Goal: Transaction & Acquisition: Purchase product/service

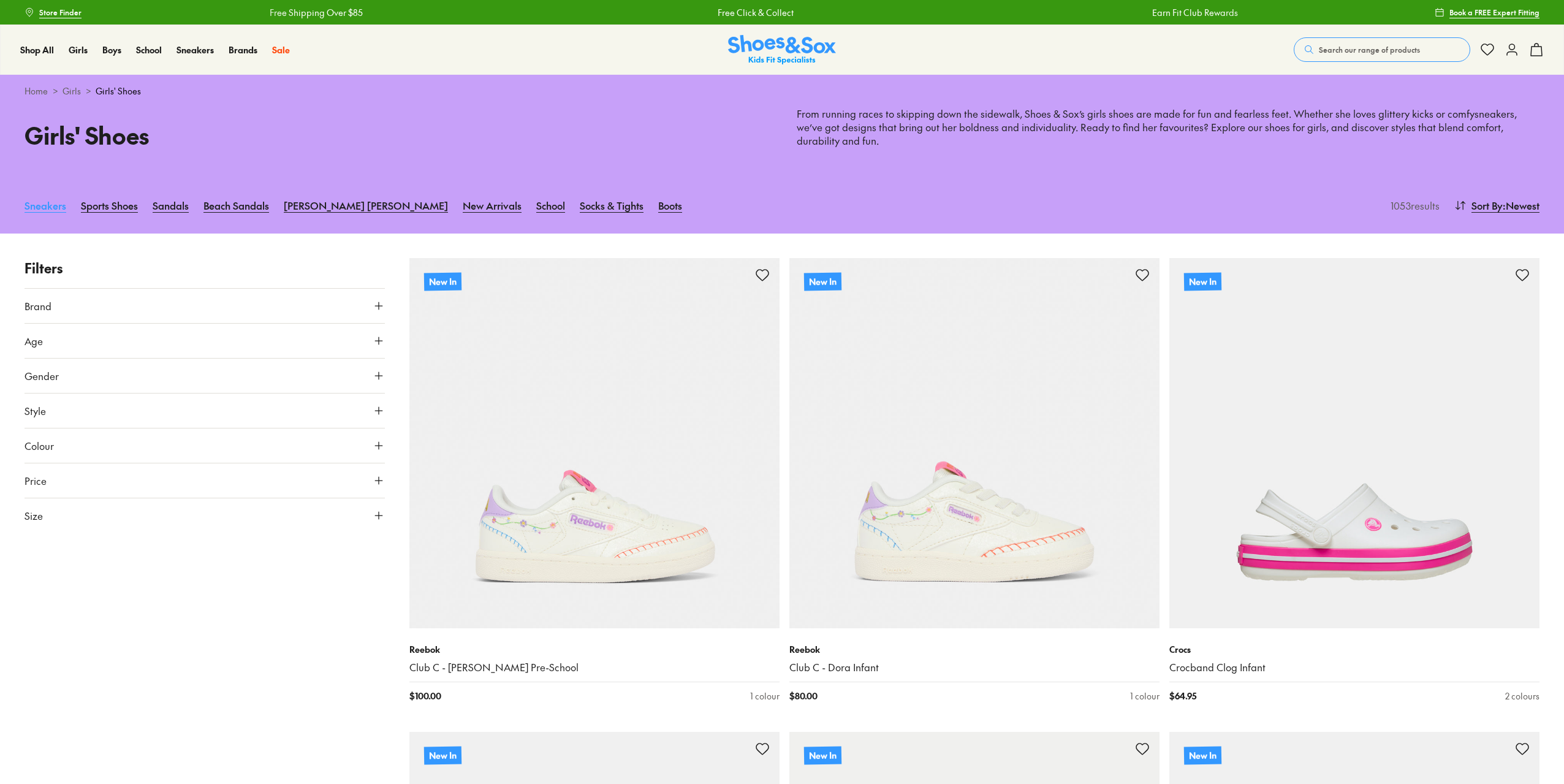
click at [52, 206] on link "Sneakers" at bounding box center [45, 205] width 42 height 27
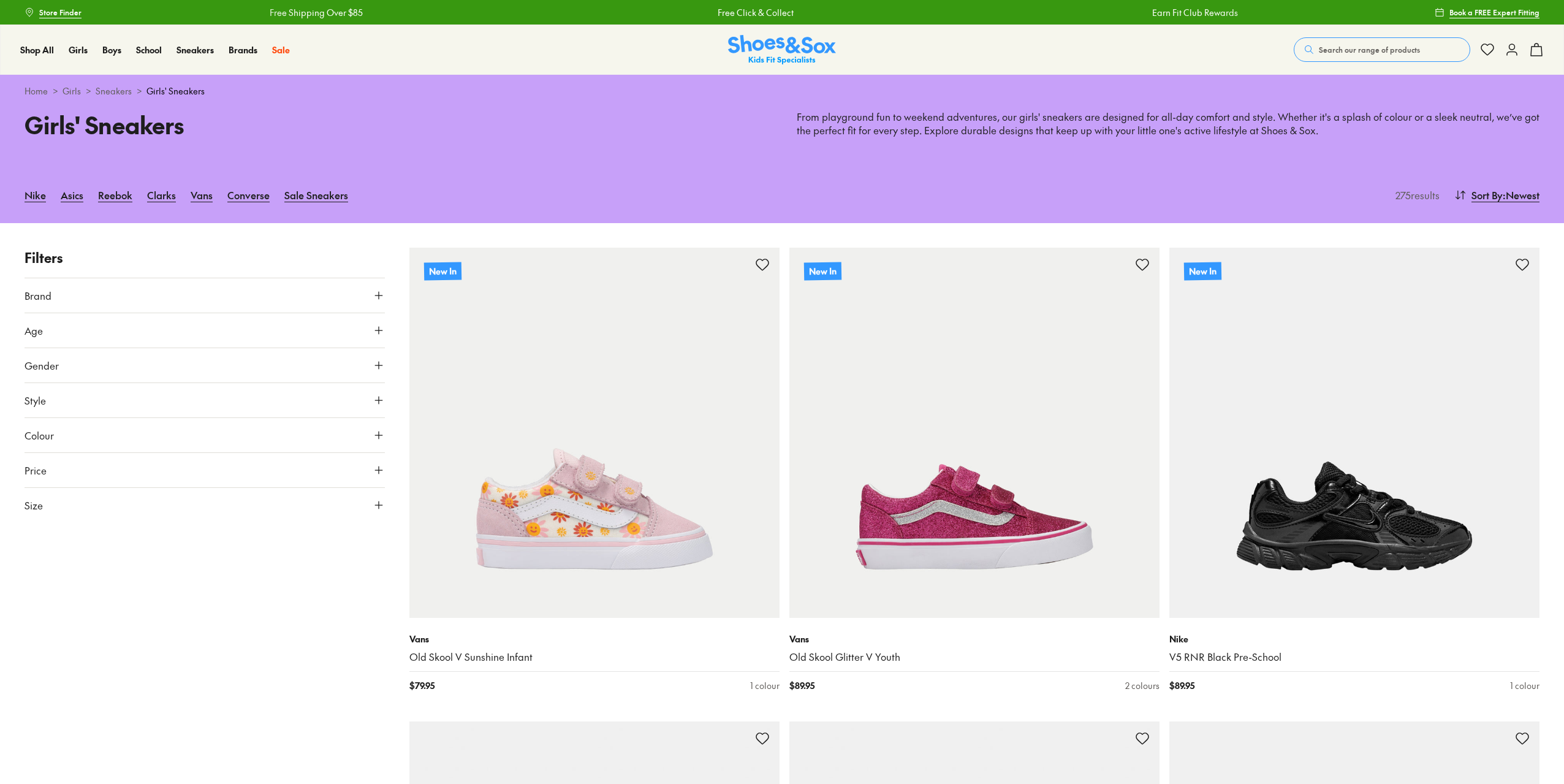
click at [257, 299] on button "Brand" at bounding box center [205, 295] width 361 height 34
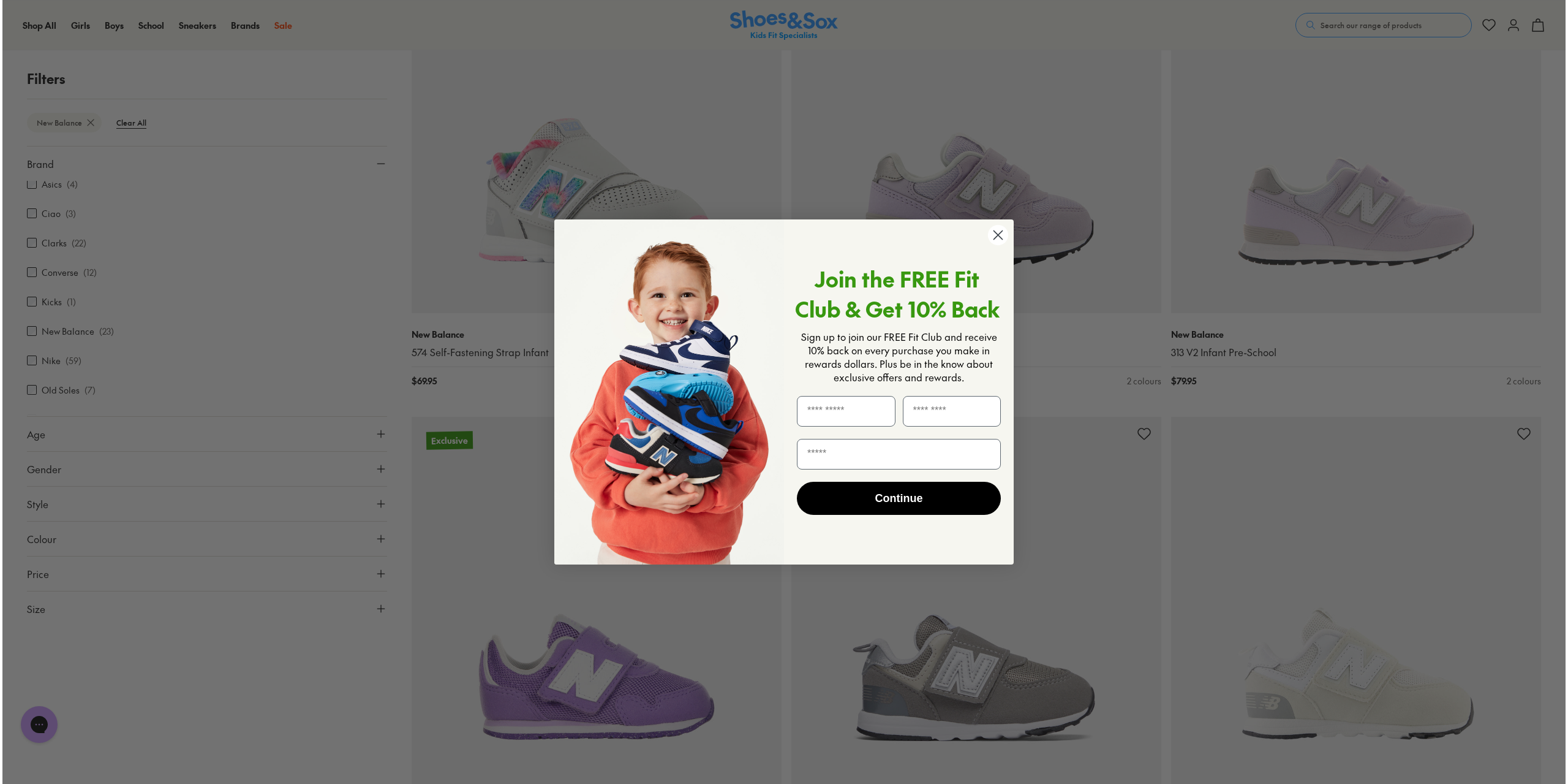
scroll to position [717, 0]
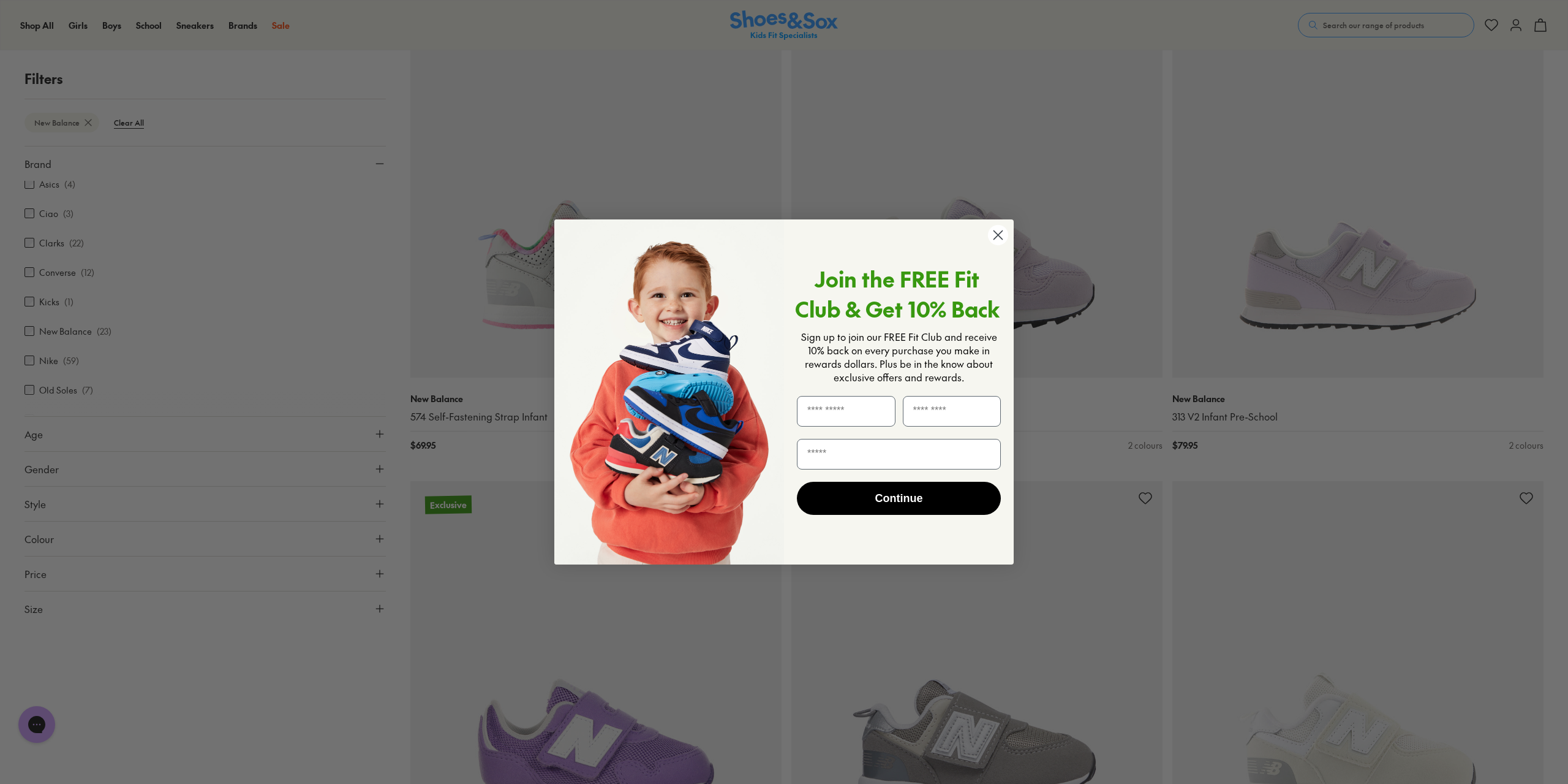
click at [997, 233] on icon "Close dialog" at bounding box center [999, 235] width 9 height 9
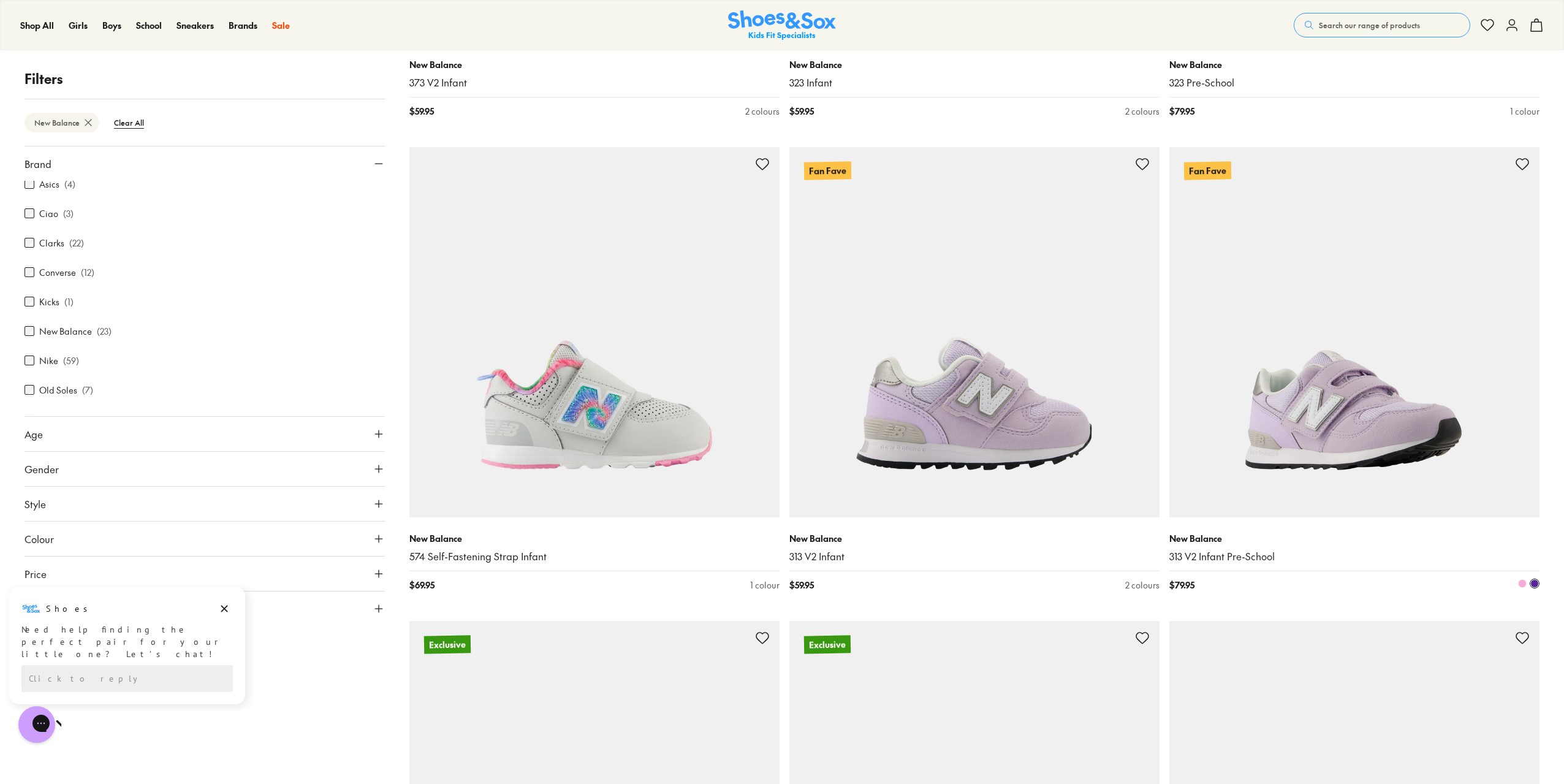
scroll to position [572, 0]
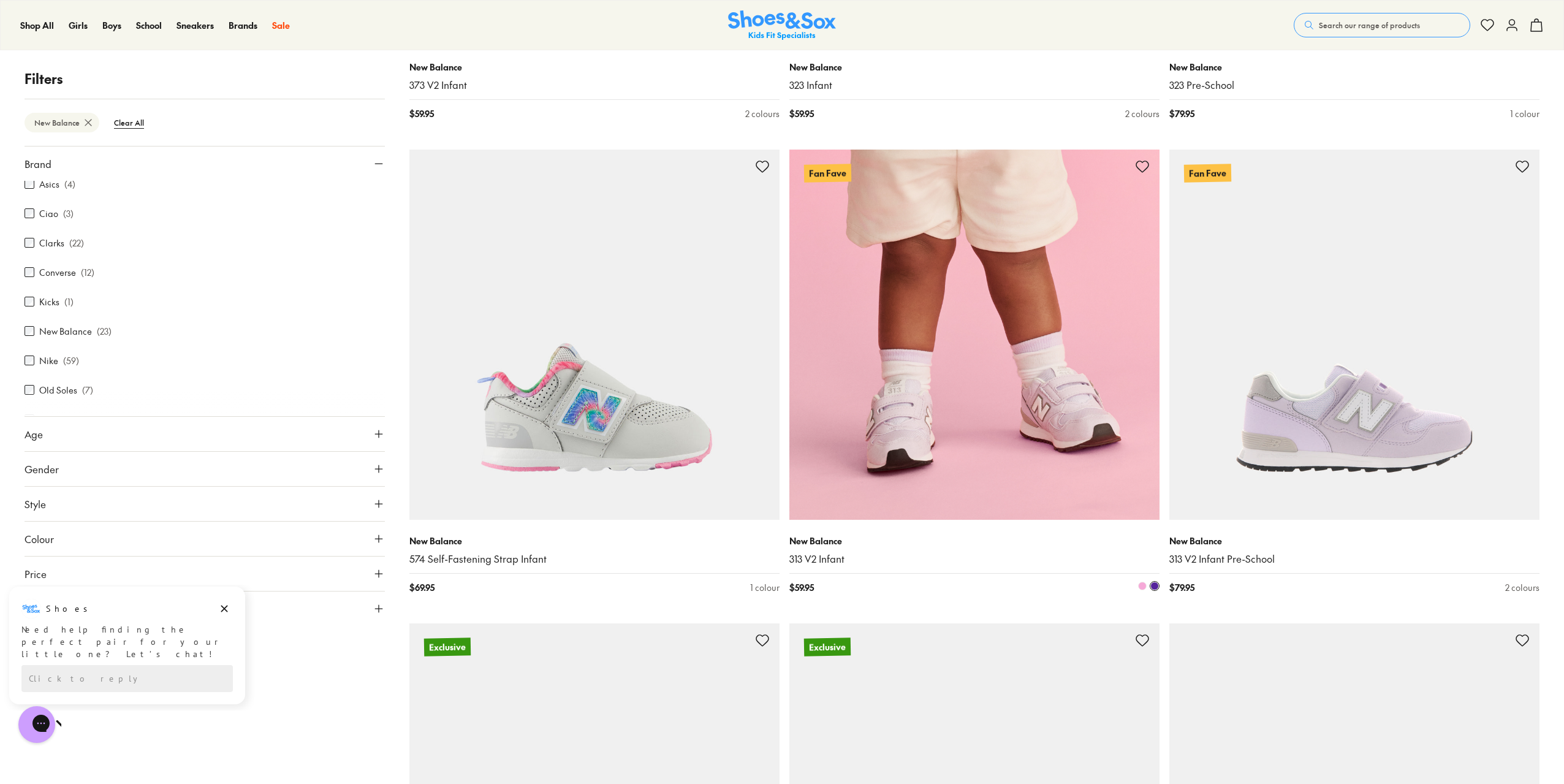
click at [939, 365] on img at bounding box center [974, 334] width 370 height 370
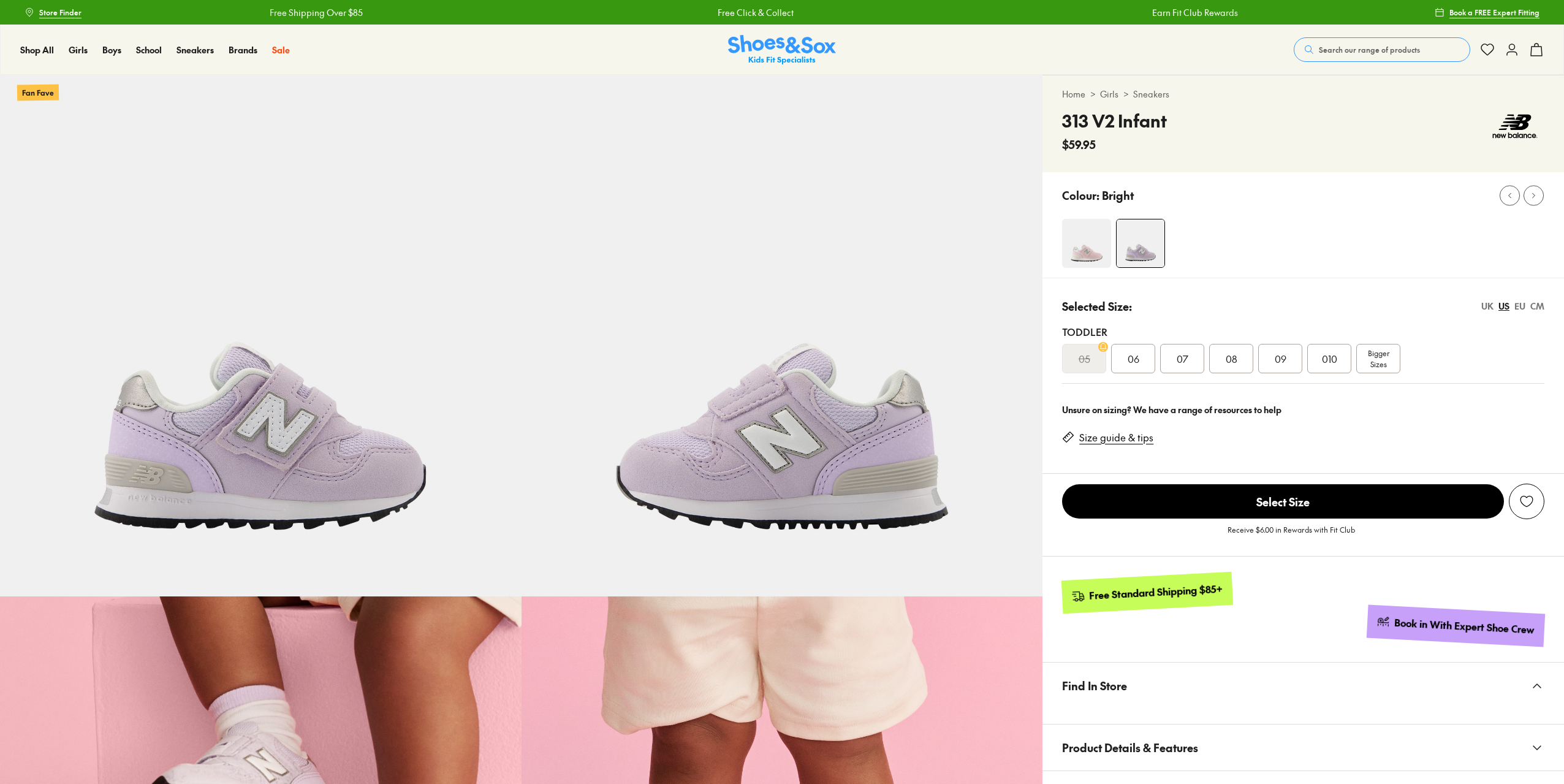
click at [1186, 359] on span "07" at bounding box center [1182, 359] width 12 height 15
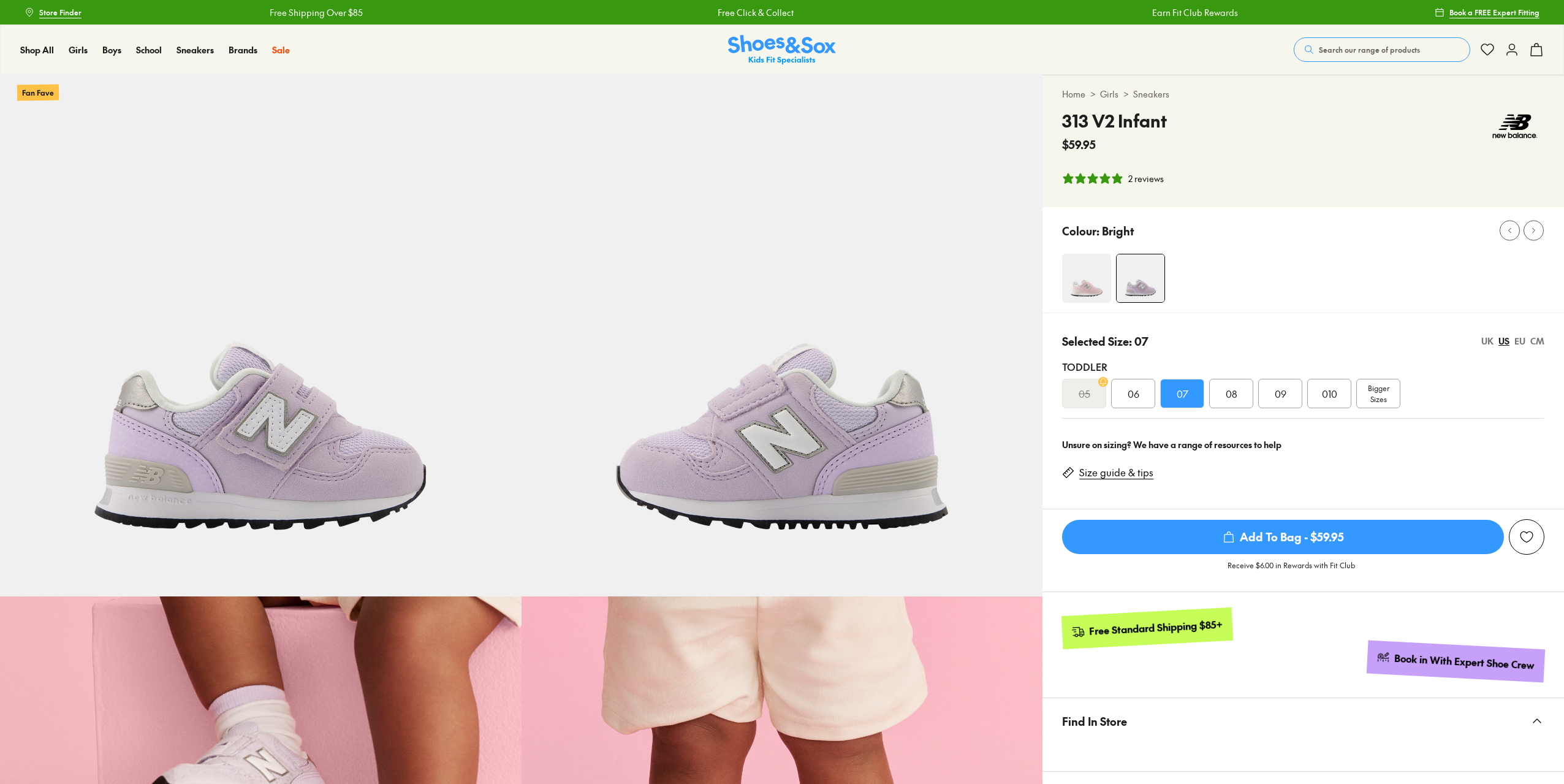
select select "*"
click at [1089, 283] on img at bounding box center [1087, 278] width 49 height 49
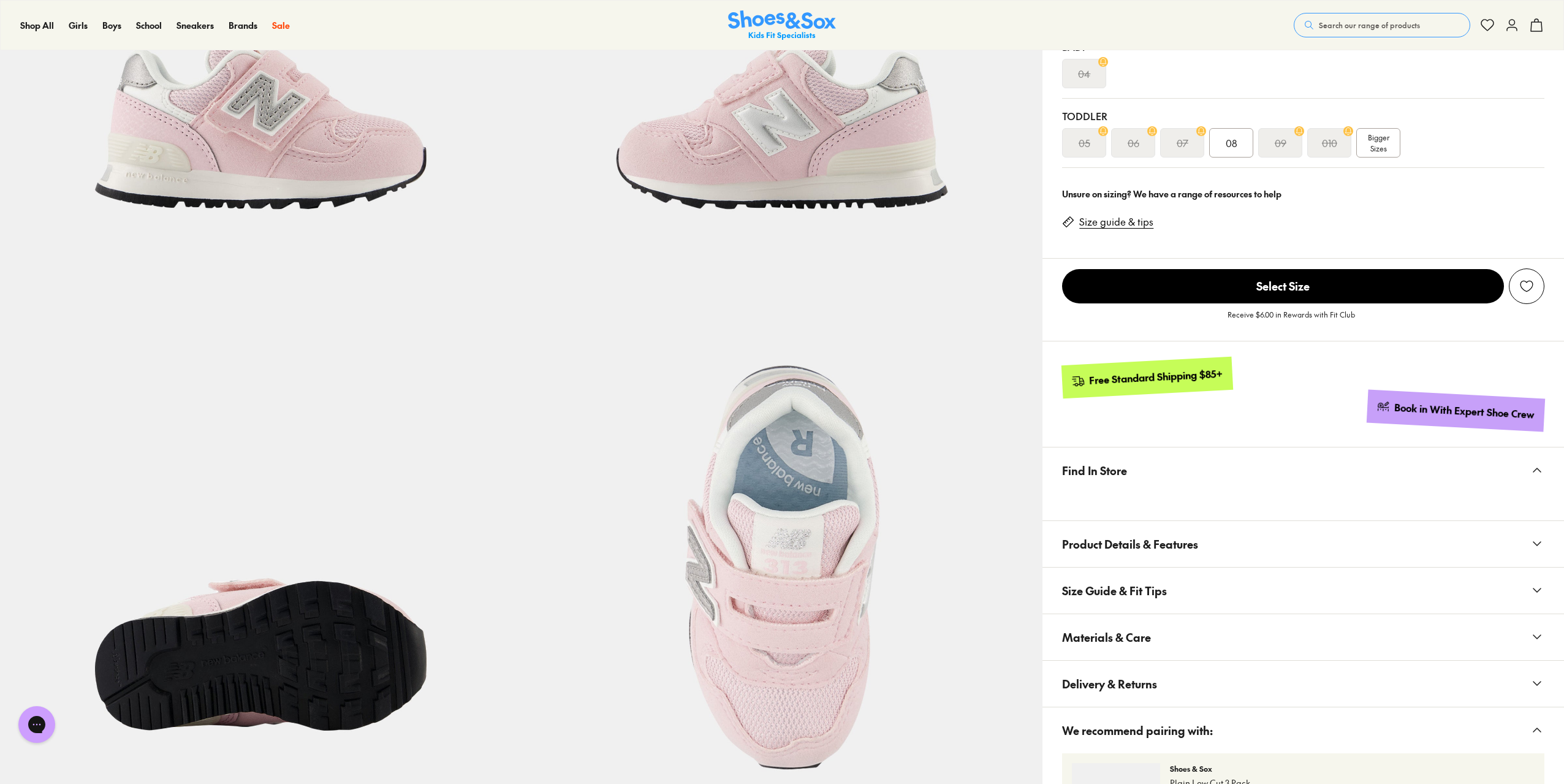
select select "*"
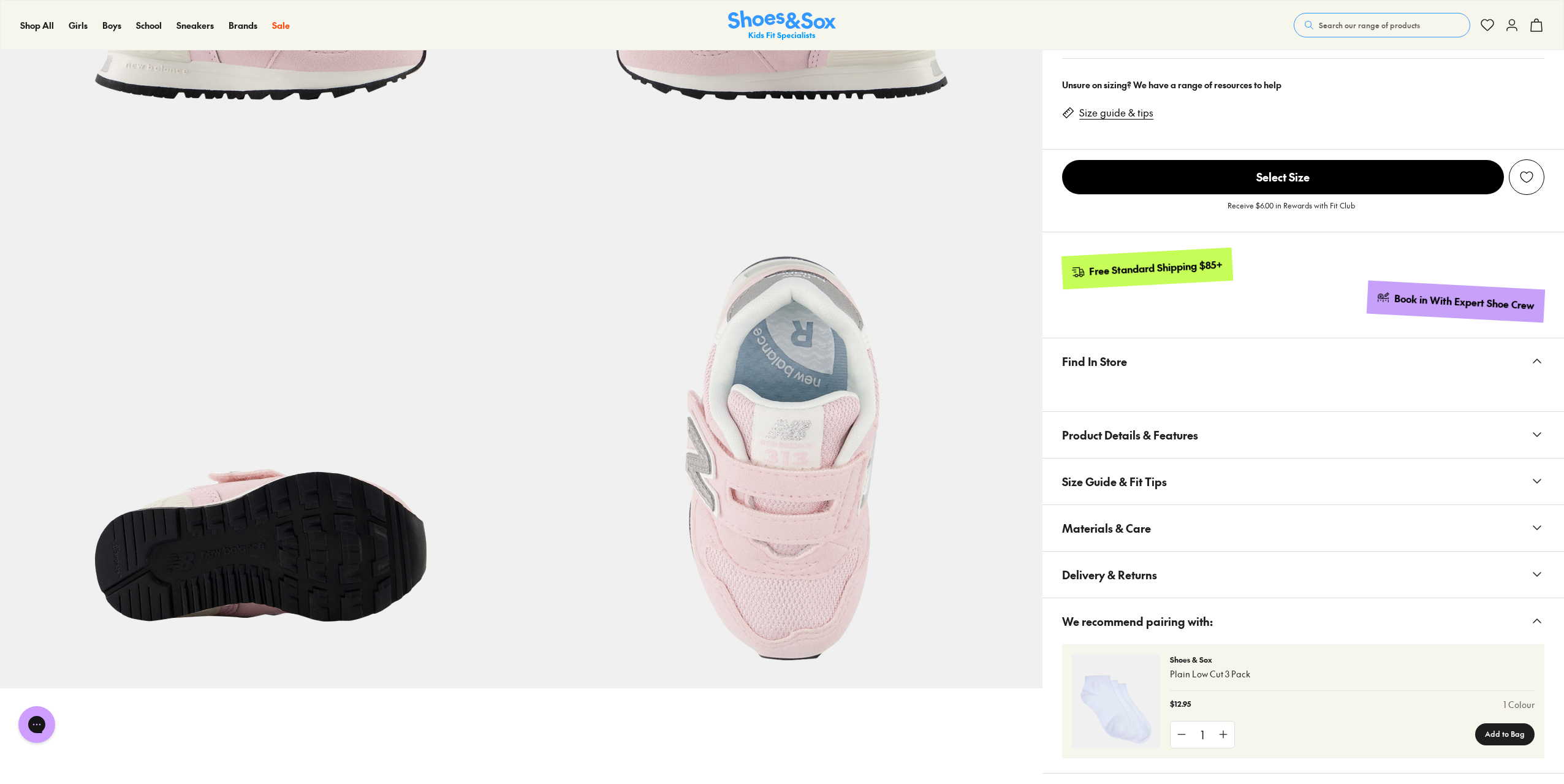
scroll to position [143, 0]
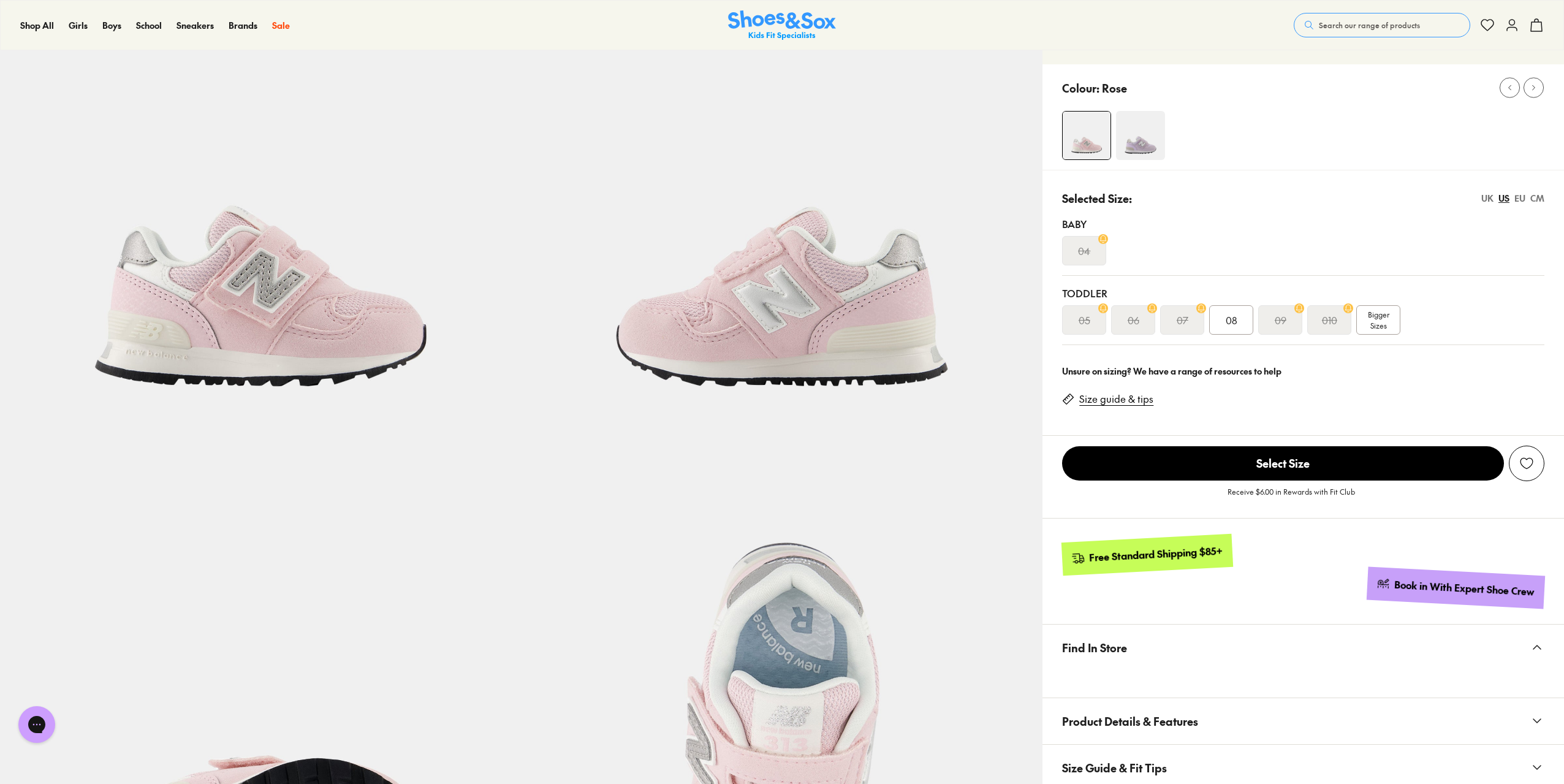
click at [1143, 143] on img at bounding box center [1140, 135] width 49 height 49
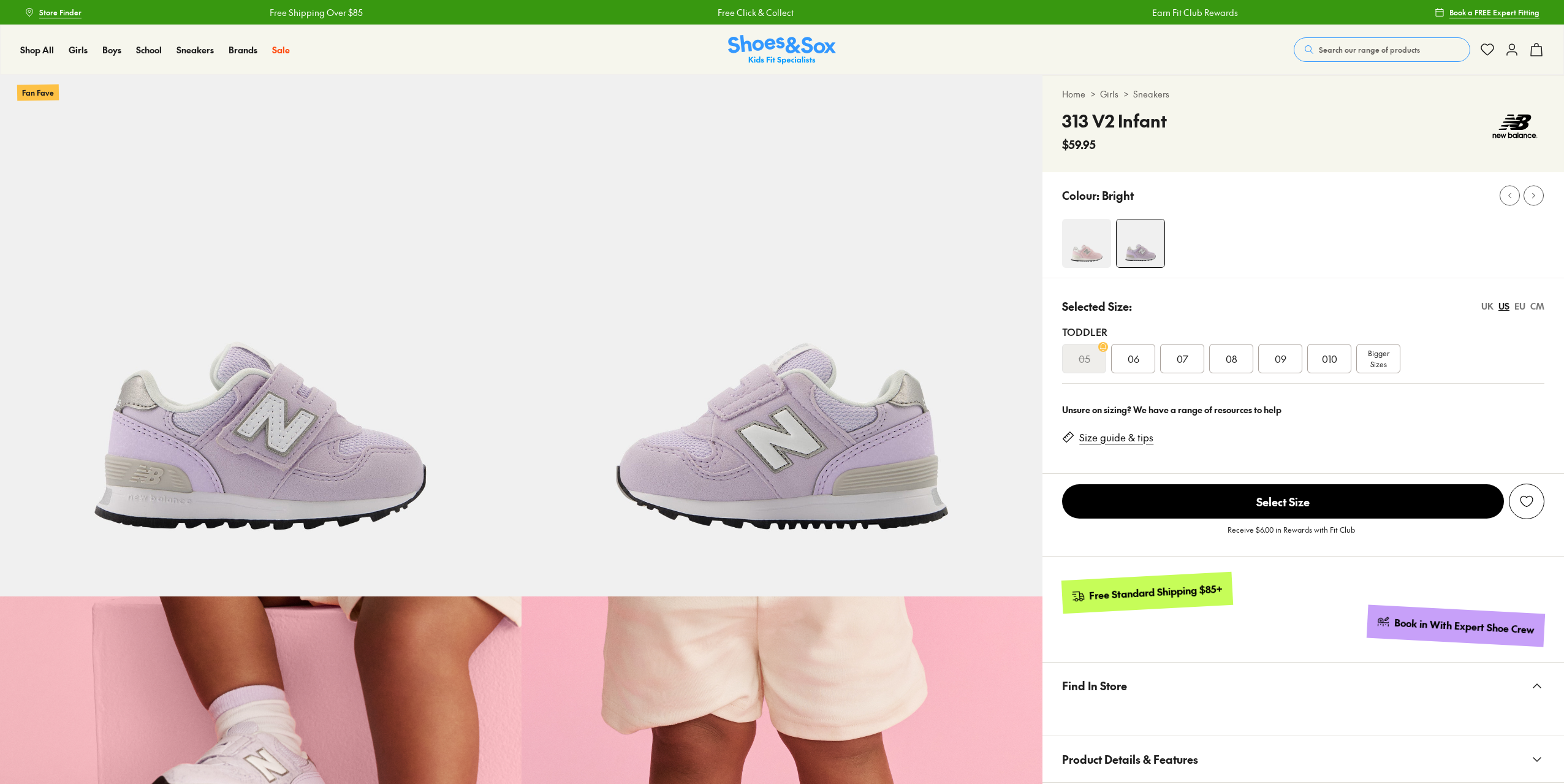
click at [1189, 355] on div "07" at bounding box center [1182, 358] width 44 height 29
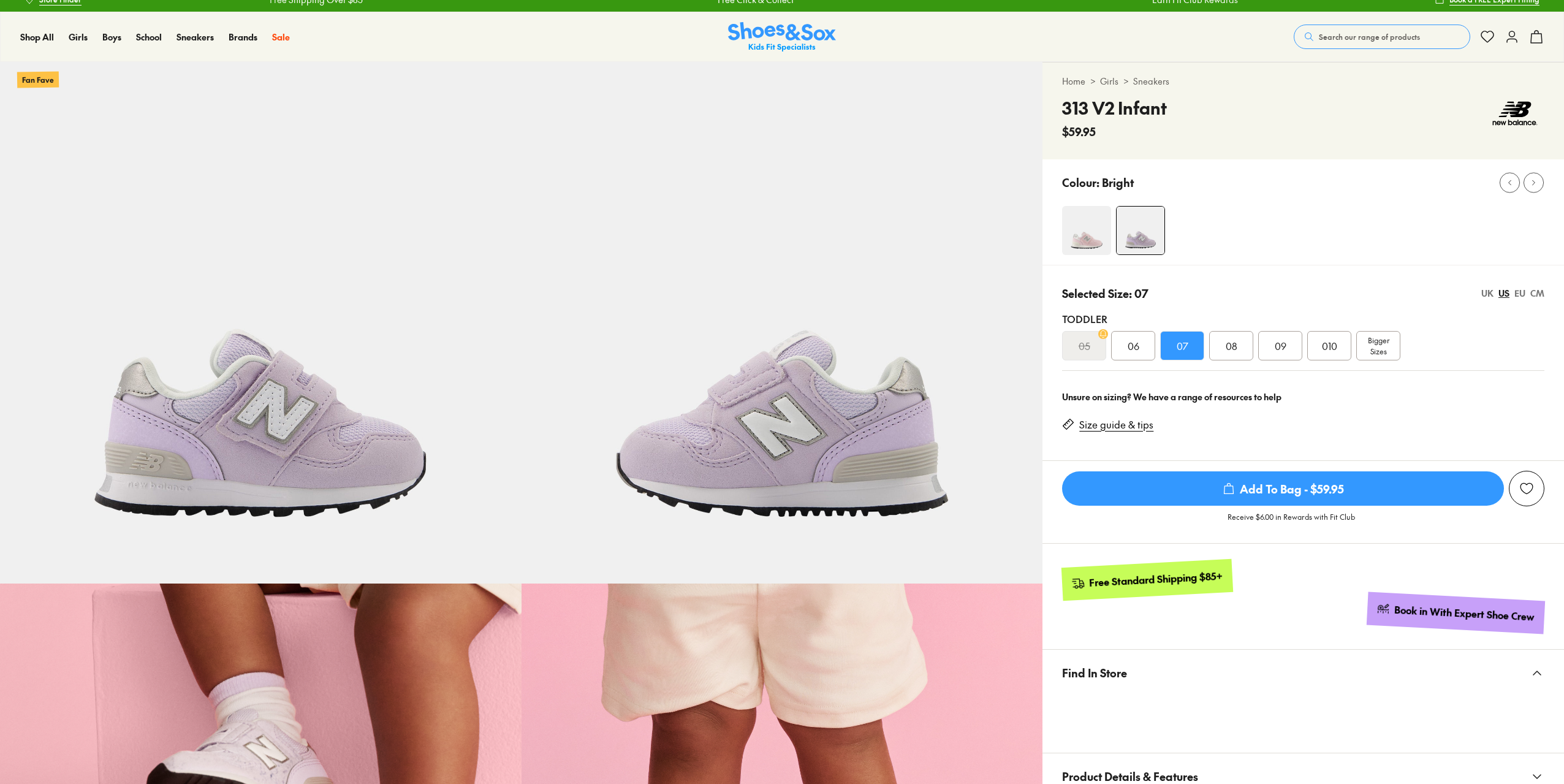
select select "*"
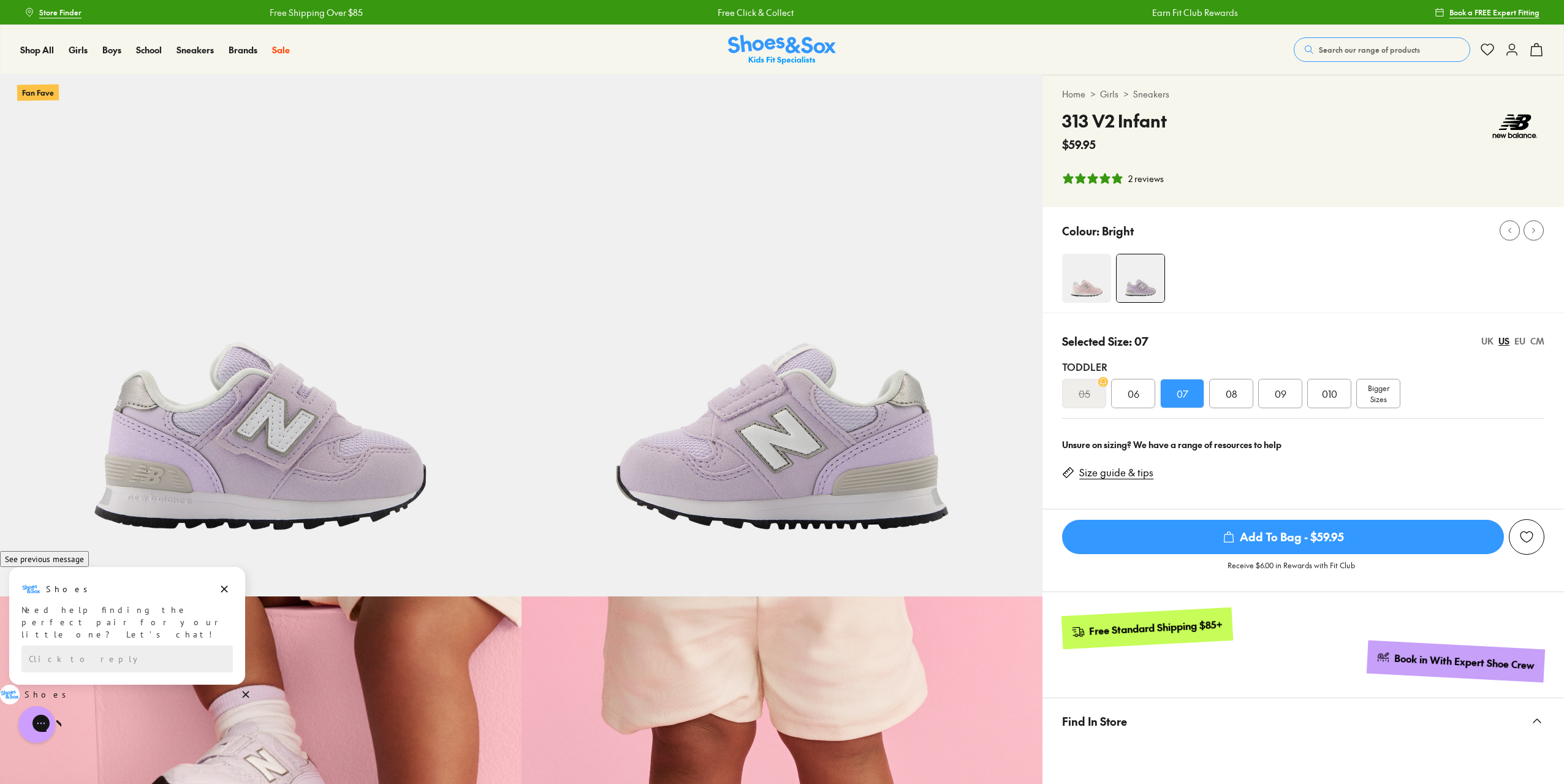
click at [1345, 531] on span "Add To Bag - $59.95" at bounding box center [1283, 536] width 442 height 34
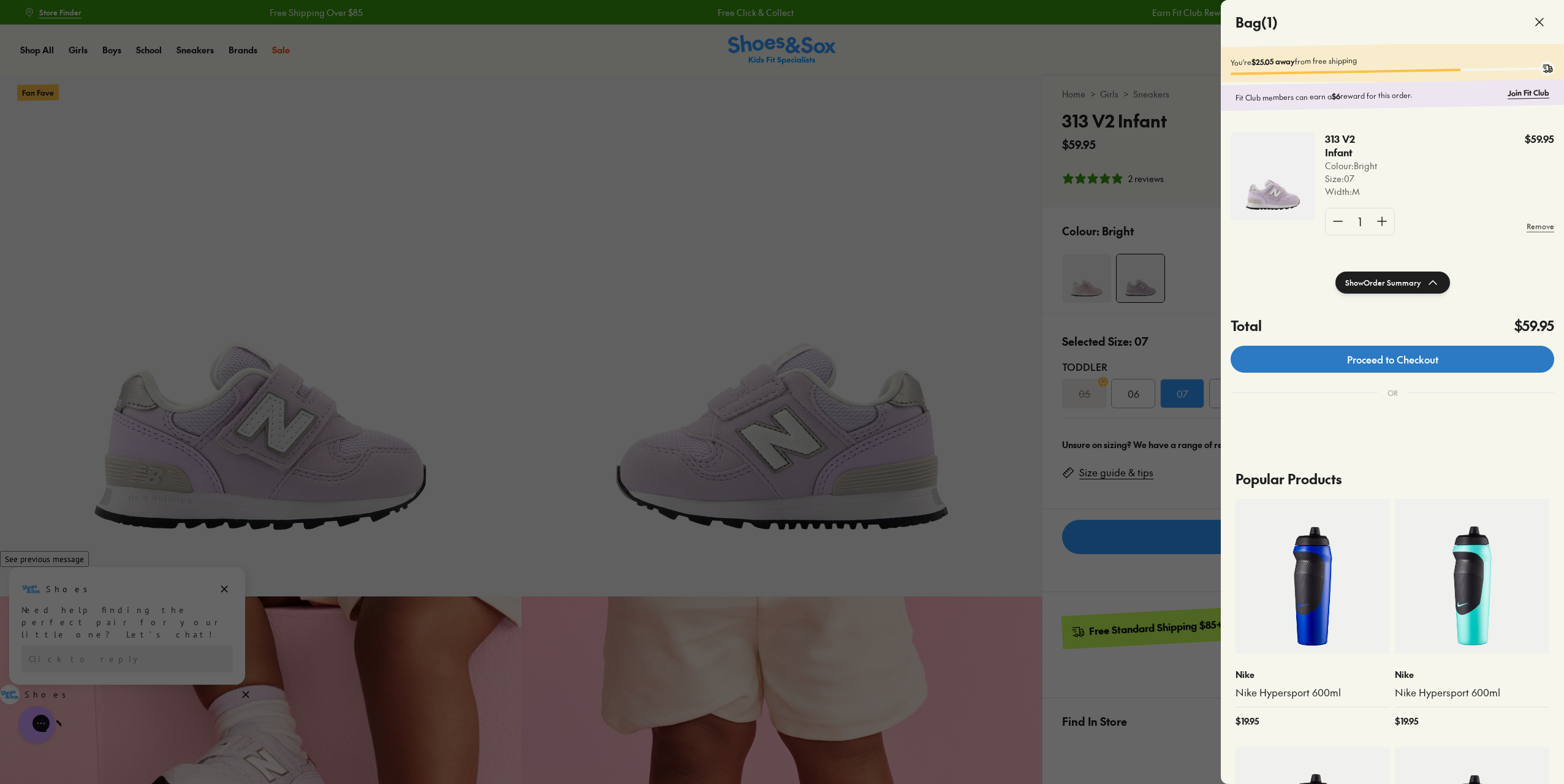
click at [1404, 363] on link "Proceed to Checkout" at bounding box center [1392, 359] width 324 height 27
